Goal: Information Seeking & Learning: Learn about a topic

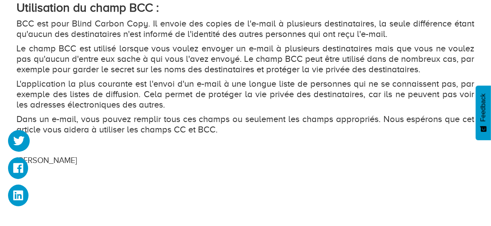
scroll to position [1044, 0]
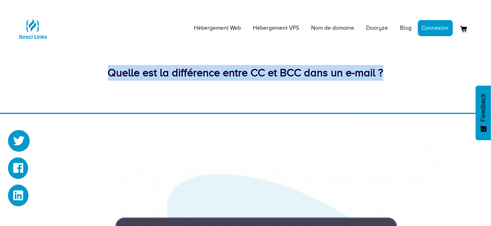
drag, startPoint x: 110, startPoint y: 71, endPoint x: 382, endPoint y: 74, distance: 272.1
click at [382, 74] on div "Quelle est la différence entre CC et BCC dans un e-mail ?" at bounding box center [246, 73] width 458 height 16
drag, startPoint x: 384, startPoint y: 75, endPoint x: 126, endPoint y: 74, distance: 258.0
click at [126, 74] on div "Quelle est la différence entre CC et BCC dans un e-mail ?" at bounding box center [246, 73] width 458 height 16
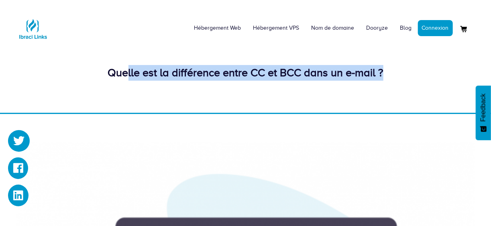
click at [125, 73] on div "Quelle est la différence entre CC et BCC dans un e-mail ?" at bounding box center [246, 73] width 458 height 16
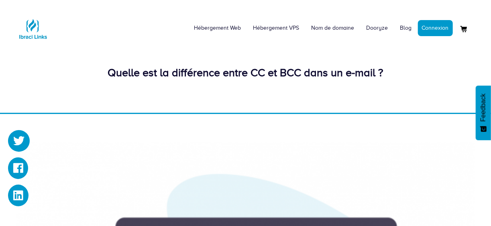
click at [110, 72] on div "Quelle est la différence entre CC et BCC dans un e-mail ?" at bounding box center [246, 73] width 458 height 16
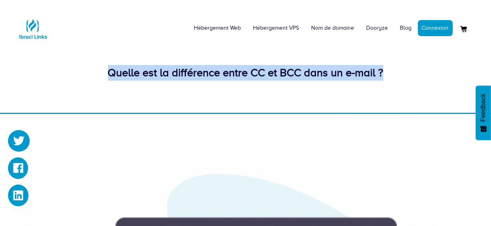
drag, startPoint x: 108, startPoint y: 72, endPoint x: 385, endPoint y: 73, distance: 276.5
click at [385, 73] on div "Quelle est la différence entre CC et BCC dans un e-mail ?" at bounding box center [246, 73] width 458 height 16
drag, startPoint x: 383, startPoint y: 76, endPoint x: 110, endPoint y: 73, distance: 272.9
click at [110, 73] on div "Quelle est la différence entre CC et BCC dans un e-mail ?" at bounding box center [246, 73] width 458 height 16
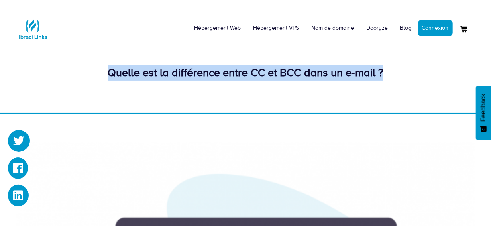
click at [110, 73] on div "Quelle est la différence entre CC et BCC dans un e-mail ?" at bounding box center [246, 73] width 458 height 16
drag, startPoint x: 107, startPoint y: 74, endPoint x: 386, endPoint y: 79, distance: 278.9
click at [386, 79] on div "Quelle est la différence entre CC et BCC dans un e-mail ?" at bounding box center [246, 73] width 458 height 16
drag, startPoint x: 385, startPoint y: 77, endPoint x: 104, endPoint y: 75, distance: 281.3
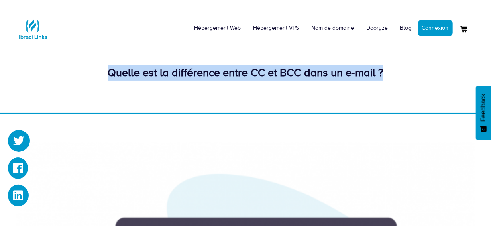
click at [101, 75] on div "Quelle est la différence entre CC et BCC dans un e-mail ?" at bounding box center [246, 73] width 458 height 16
click at [111, 75] on div "Quelle est la différence entre CC et BCC dans un e-mail ?" at bounding box center [246, 73] width 458 height 16
drag, startPoint x: 109, startPoint y: 74, endPoint x: 383, endPoint y: 79, distance: 274.5
click at [383, 79] on div "Quelle est la différence entre CC et BCC dans un e-mail ?" at bounding box center [246, 73] width 458 height 16
